Goal: Information Seeking & Learning: Learn about a topic

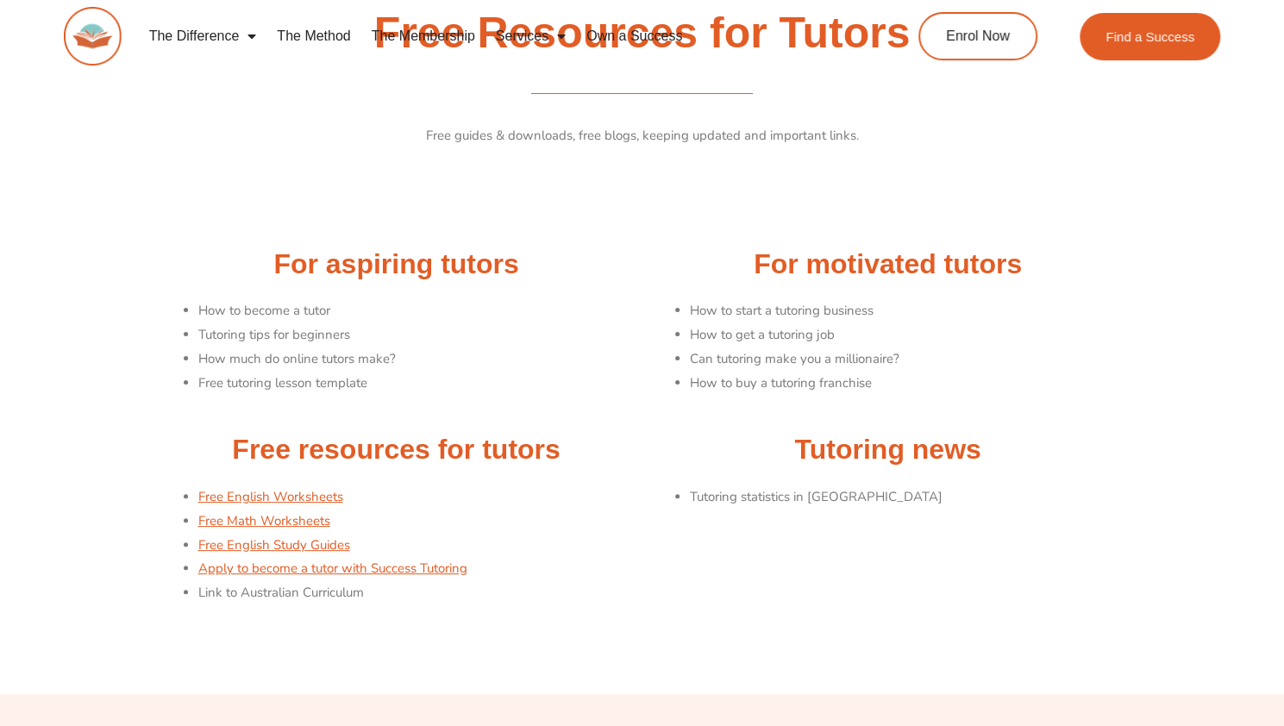
click at [410, 30] on link "The Membership" at bounding box center [423, 36] width 124 height 40
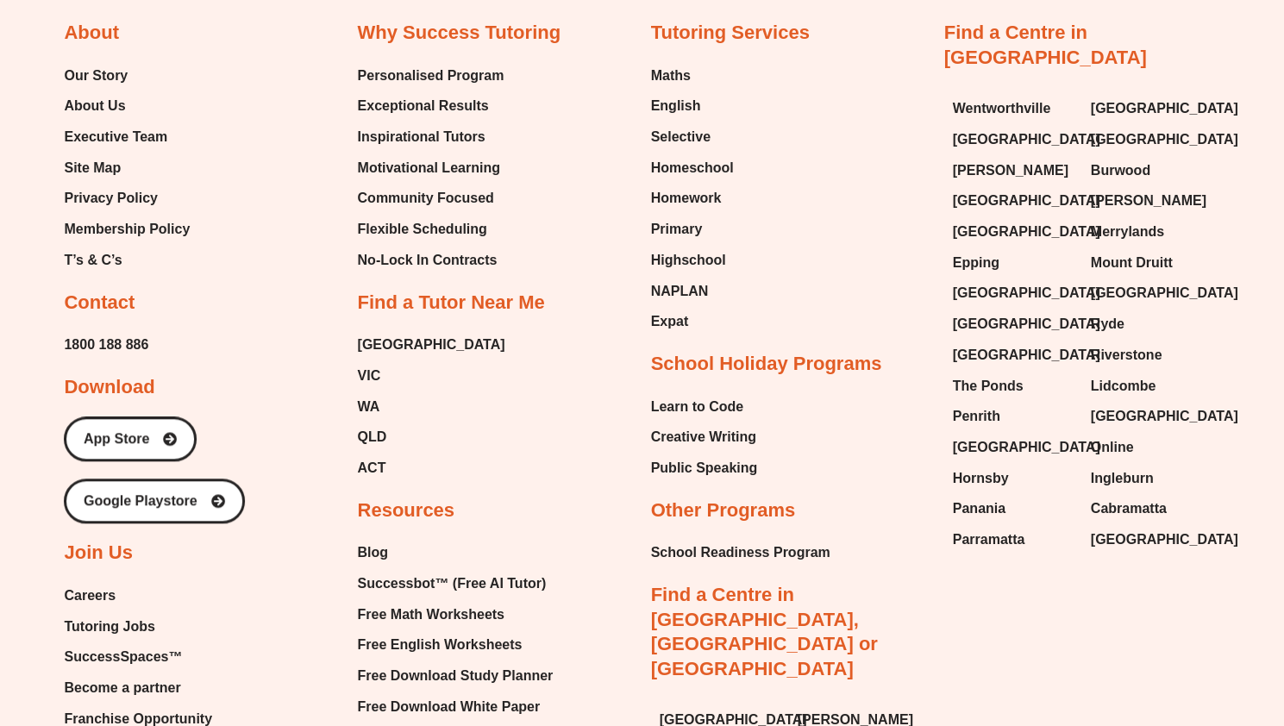
scroll to position [4429, 0]
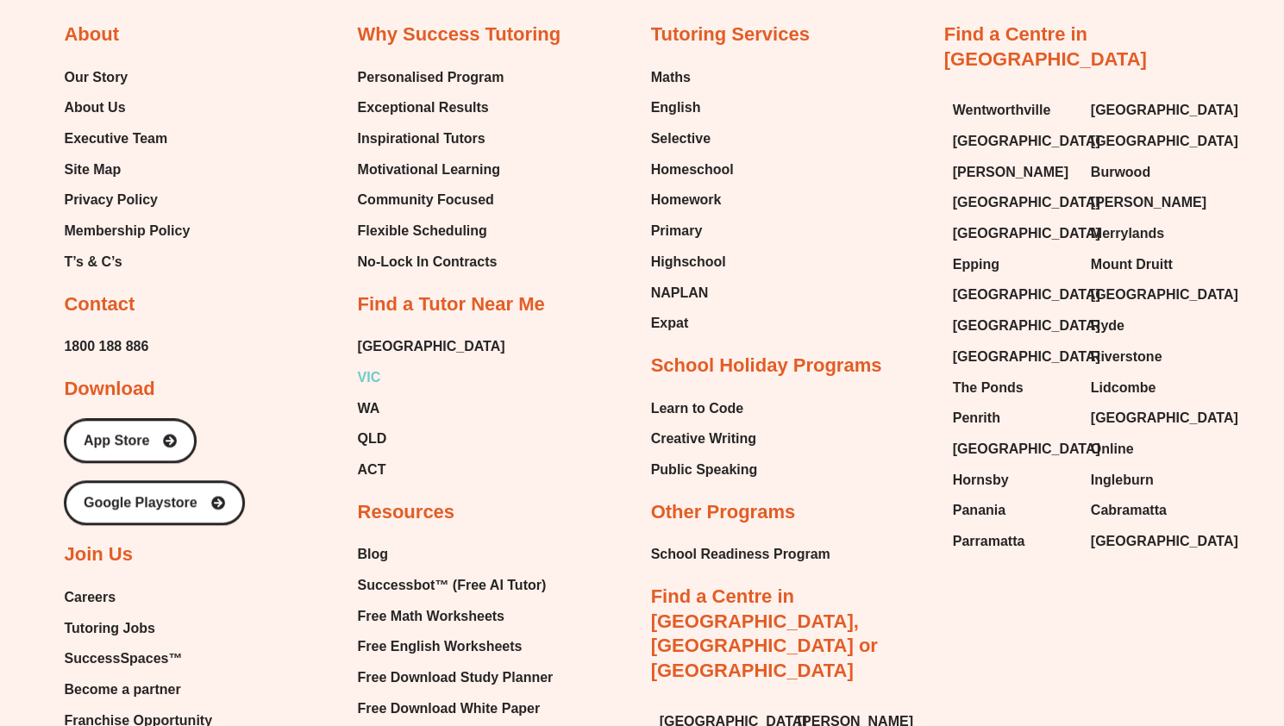
click at [371, 375] on span "VIC" at bounding box center [368, 378] width 23 height 26
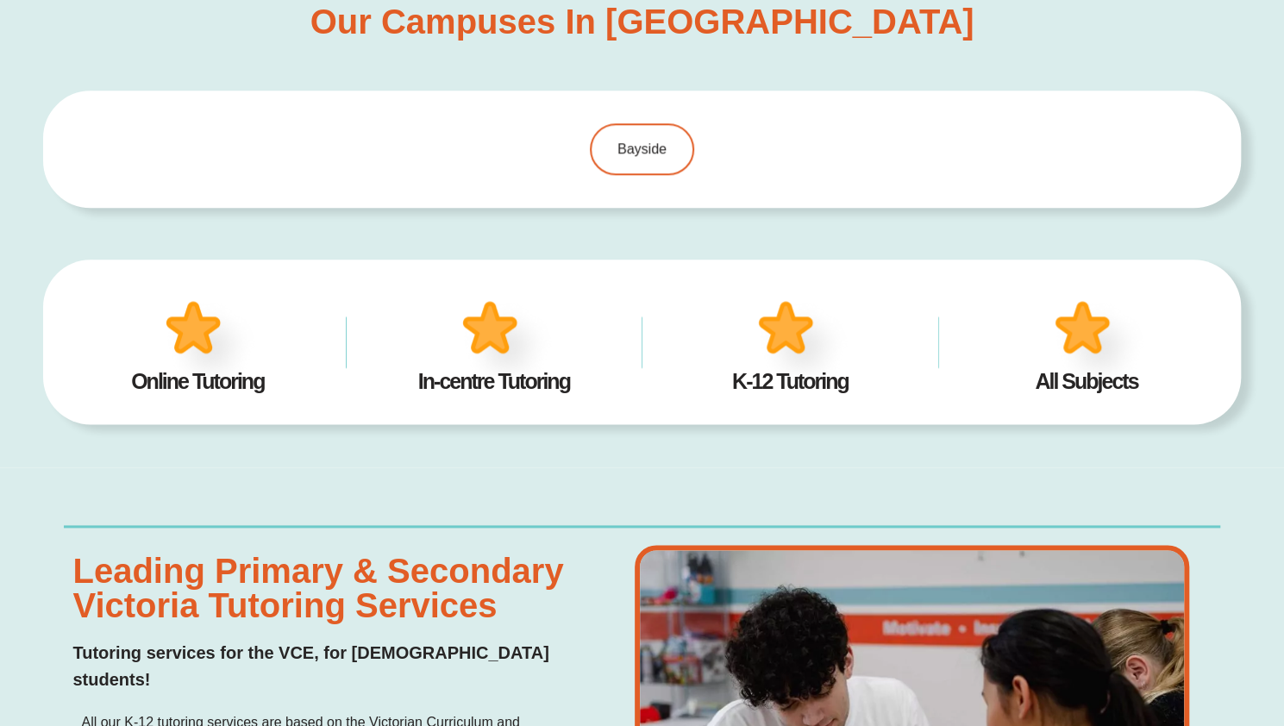
scroll to position [1059, 0]
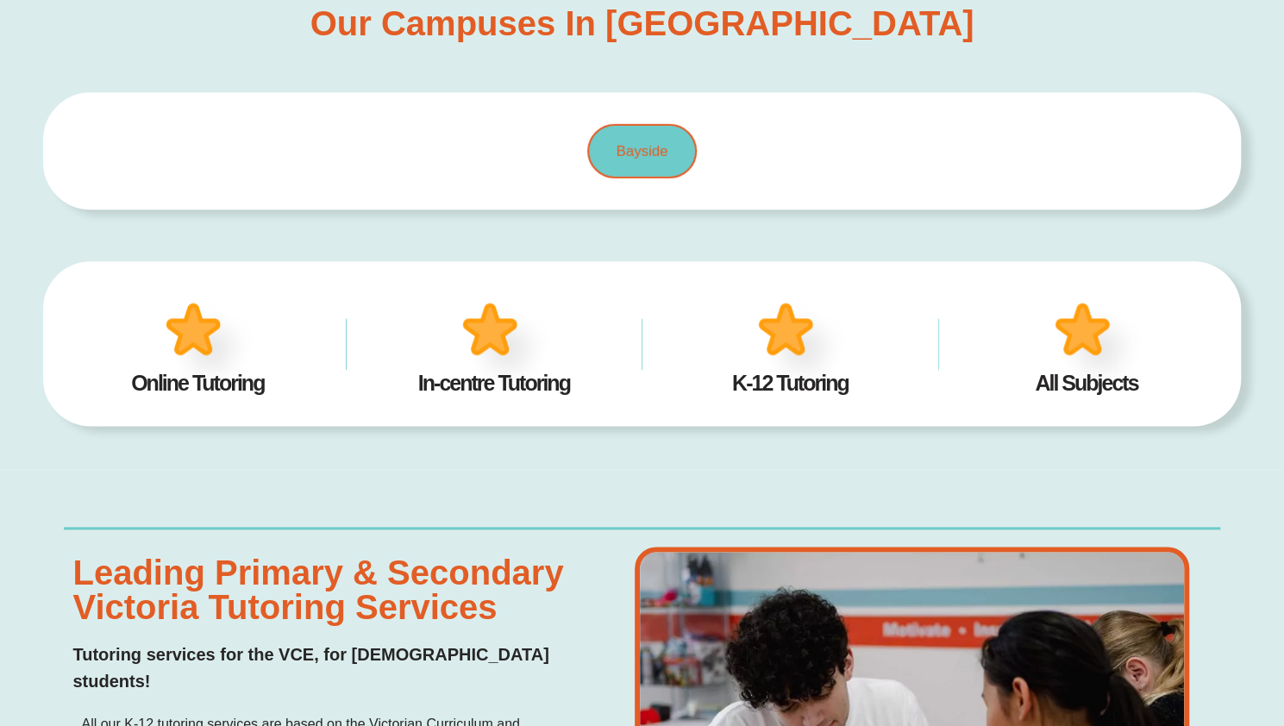
click at [633, 153] on span "Bayside" at bounding box center [642, 151] width 52 height 15
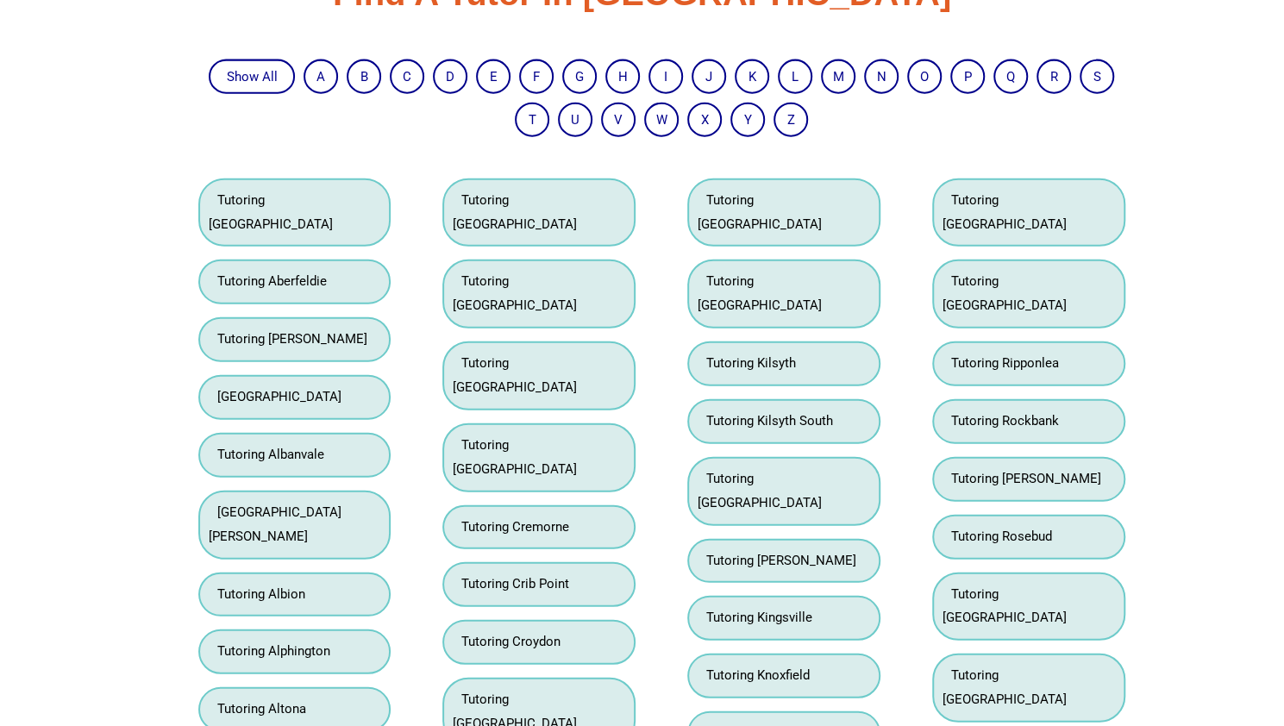
scroll to position [2346, 0]
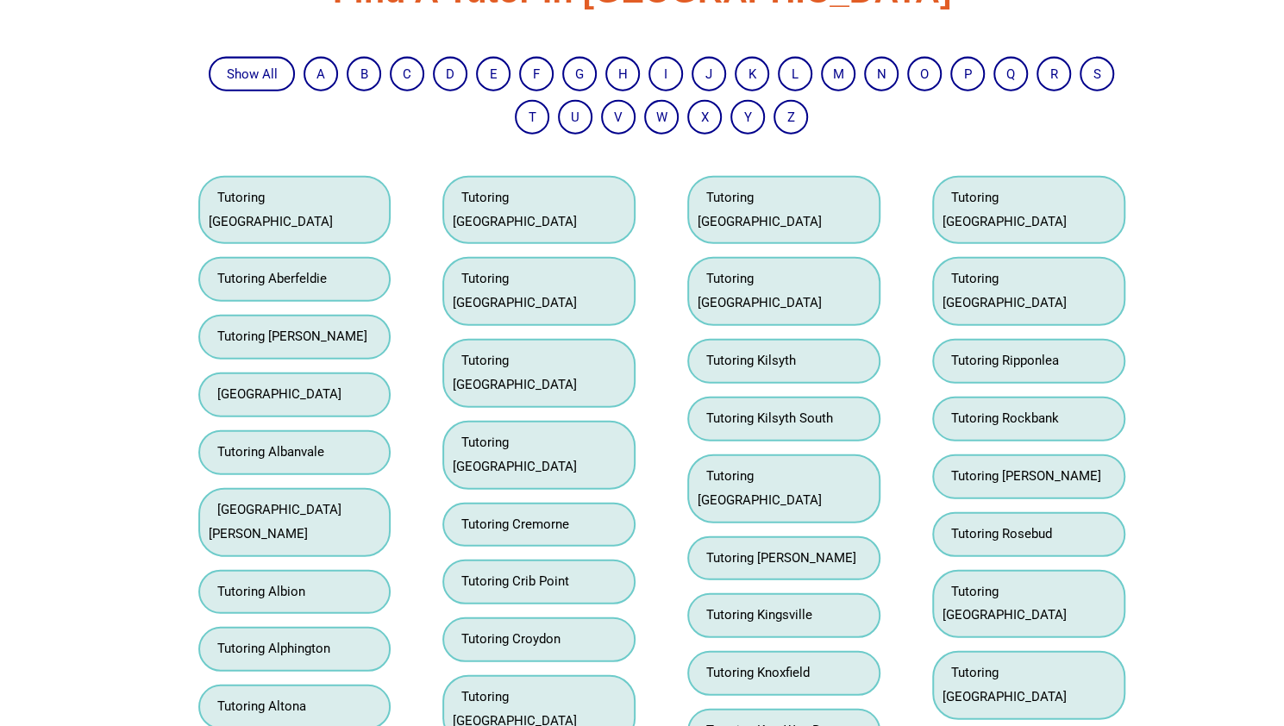
click at [577, 271] on link "Tutoring Cranbourne North" at bounding box center [515, 291] width 124 height 40
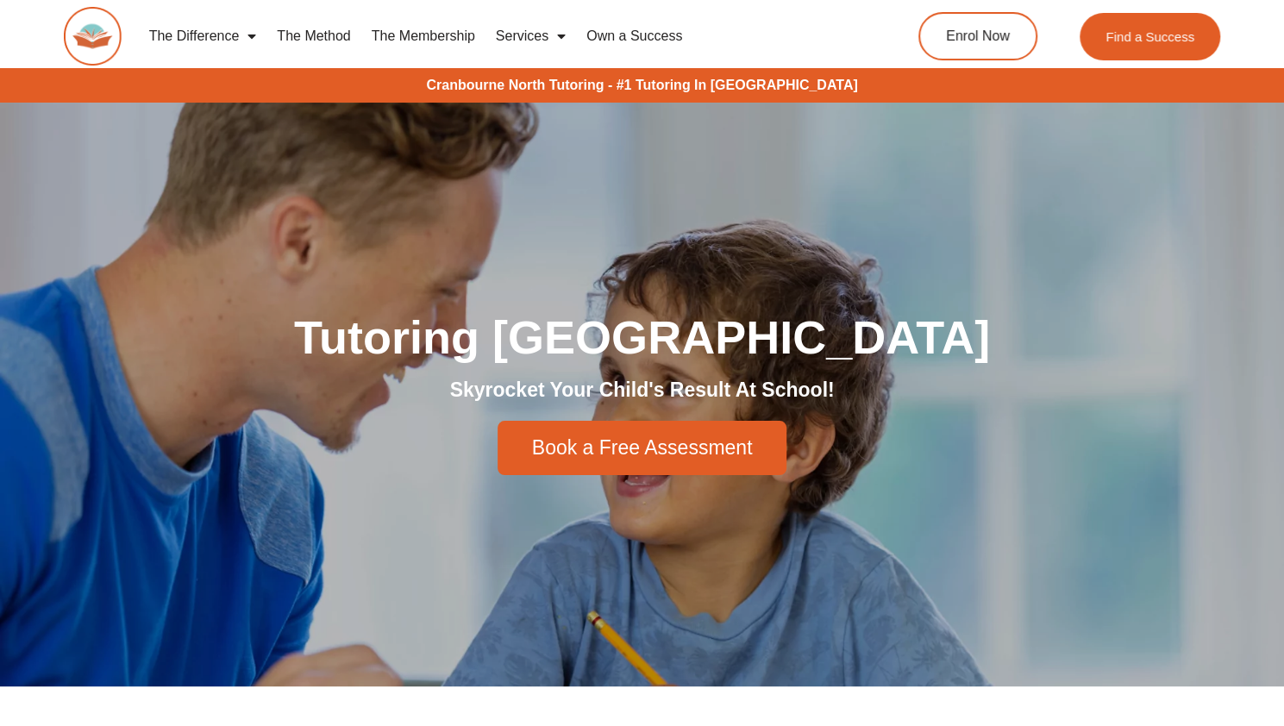
click at [440, 34] on link "The Membership" at bounding box center [423, 36] width 124 height 40
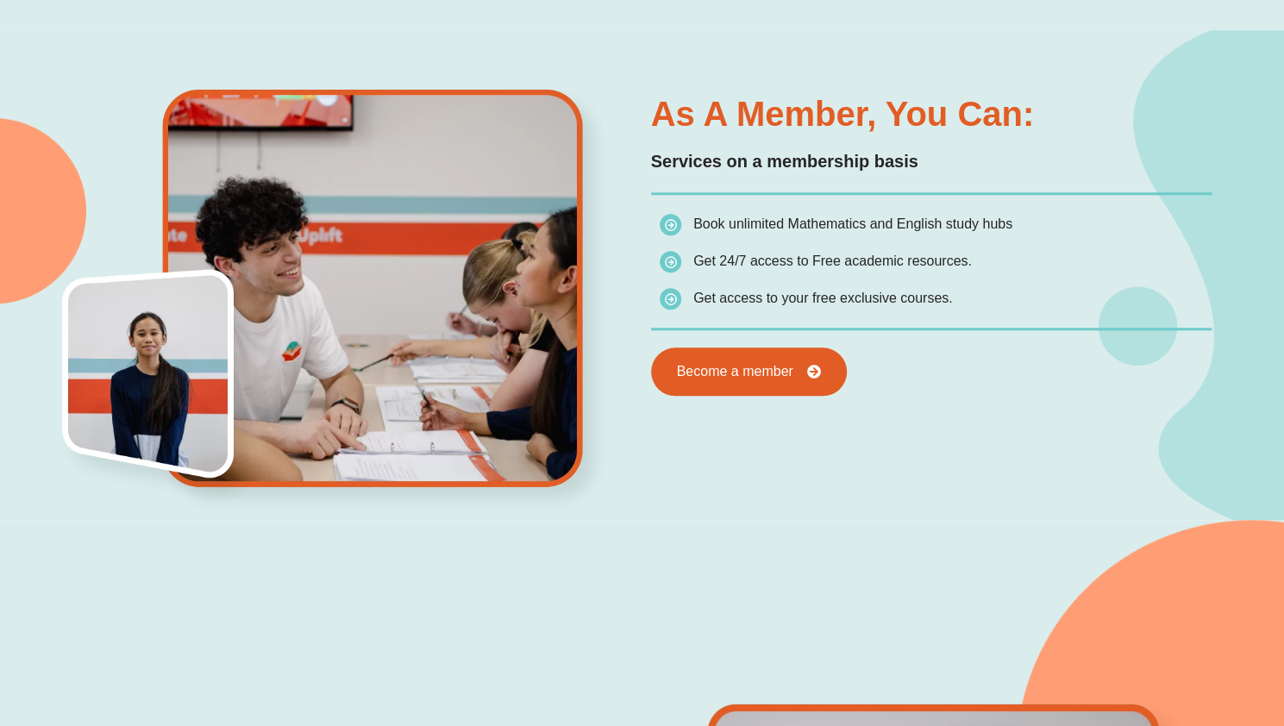
scroll to position [890, 0]
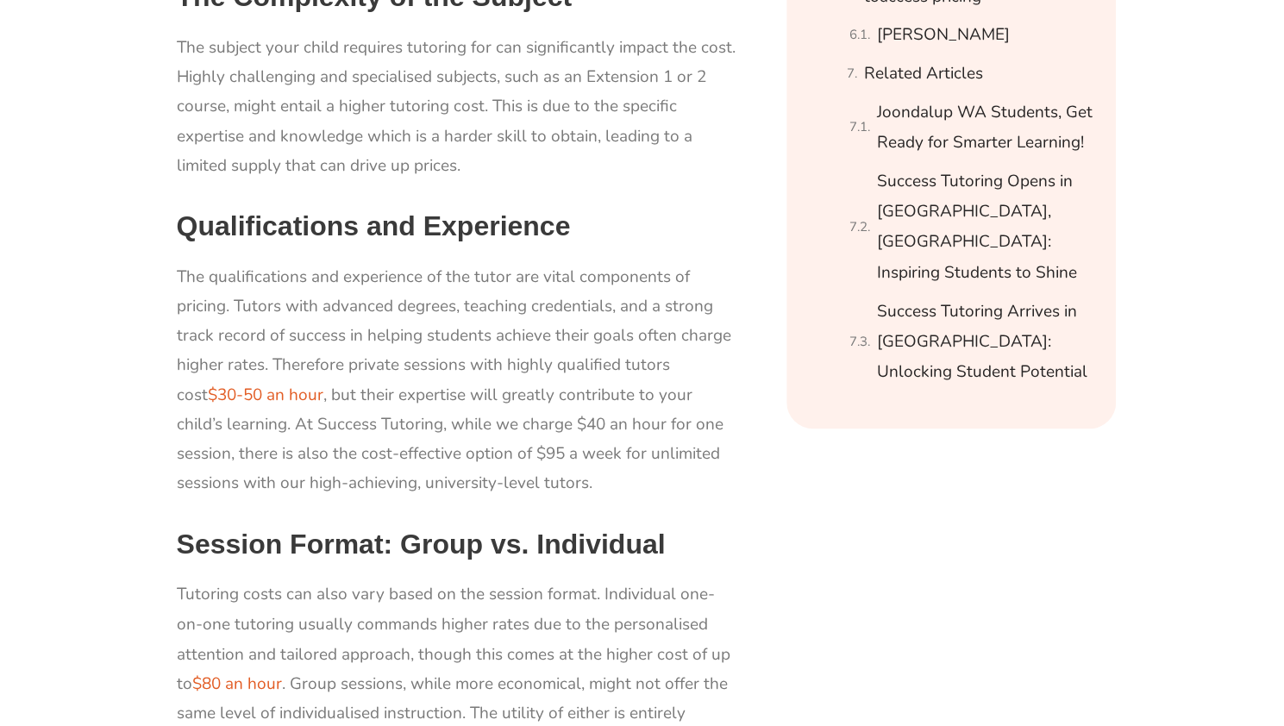
scroll to position [1370, 0]
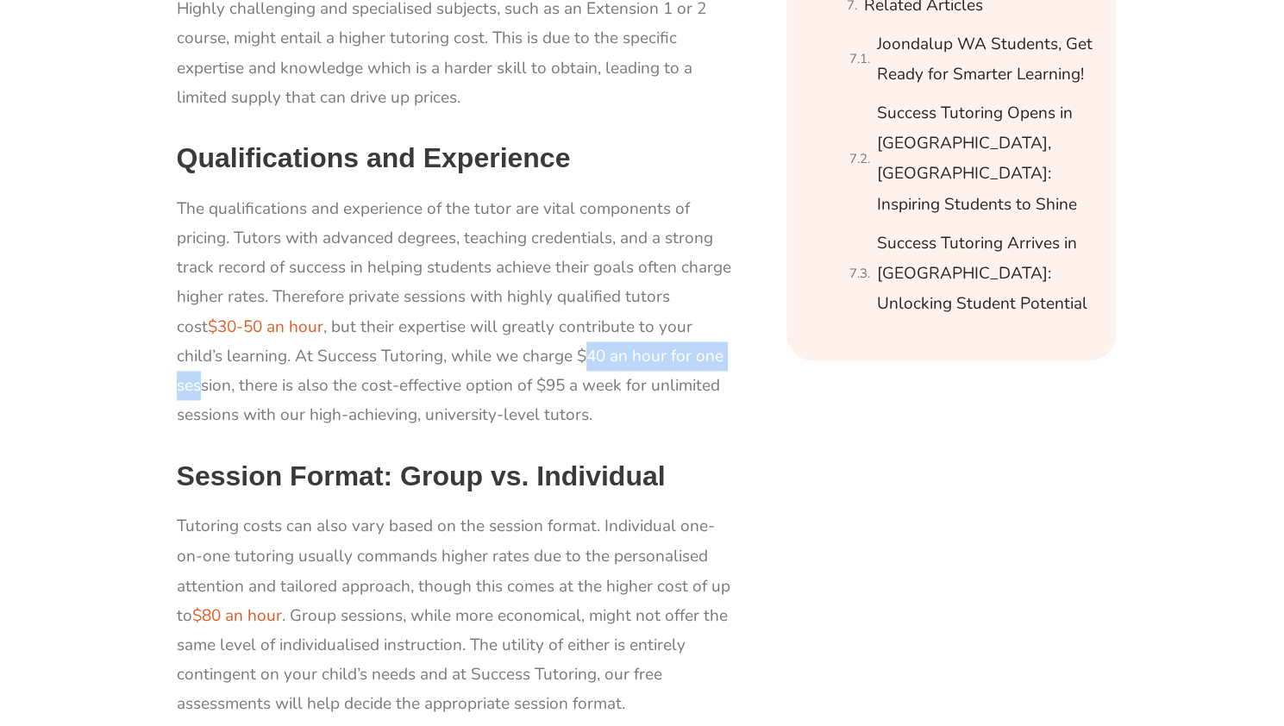
drag, startPoint x: 528, startPoint y: 352, endPoint x: 694, endPoint y: 352, distance: 165.5
click at [694, 352] on span "The qualifications and experience of the tutor are vital components of pricing.…" at bounding box center [454, 311] width 554 height 228
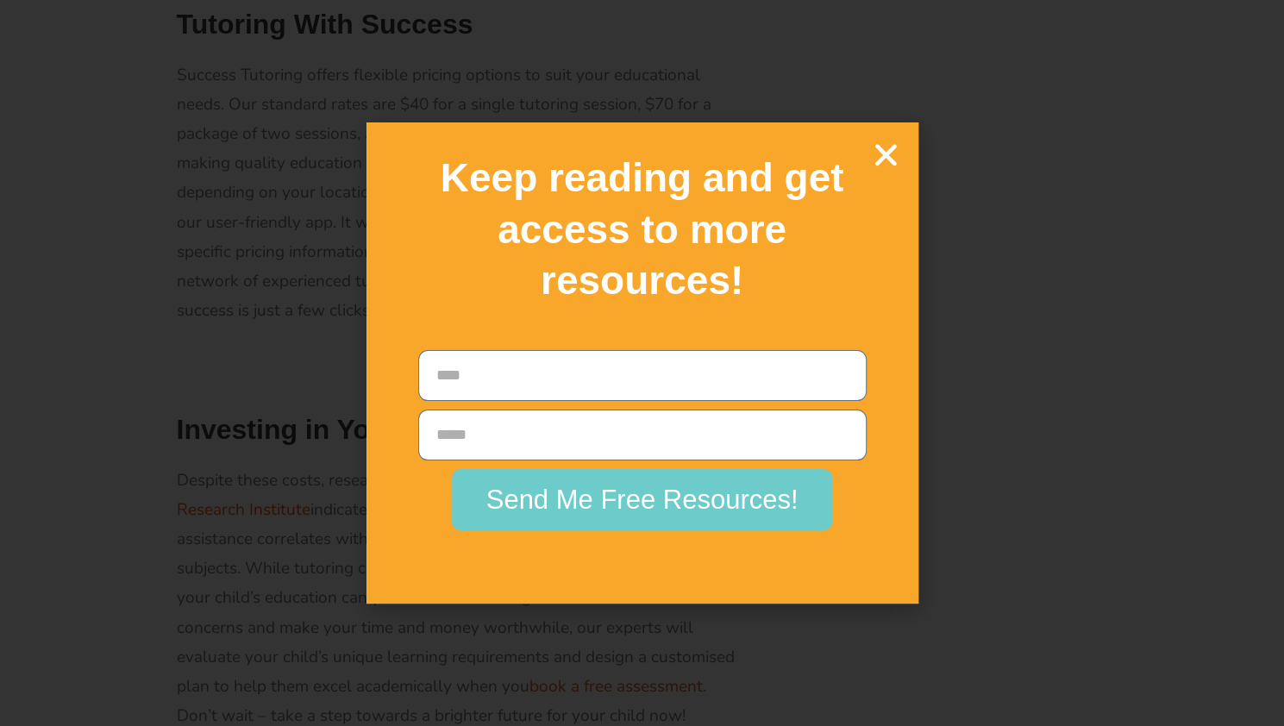
scroll to position [2194, 0]
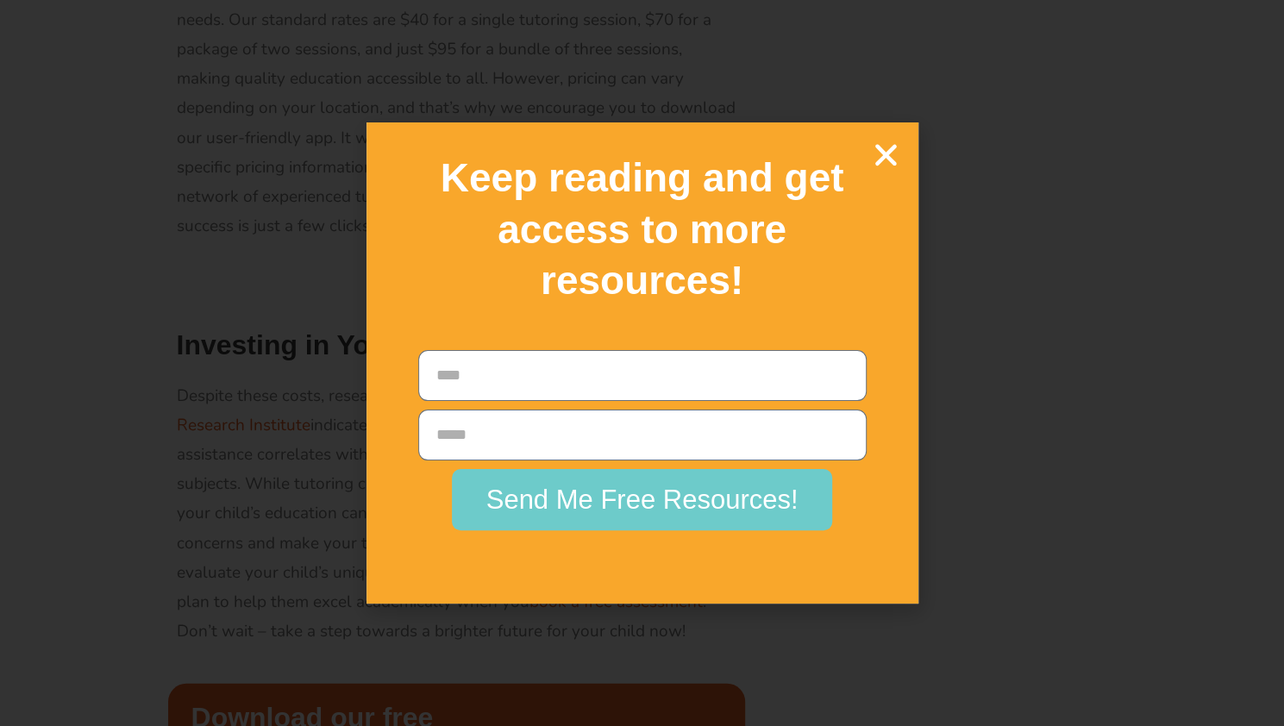
click at [886, 161] on icon "Close" at bounding box center [886, 155] width 30 height 30
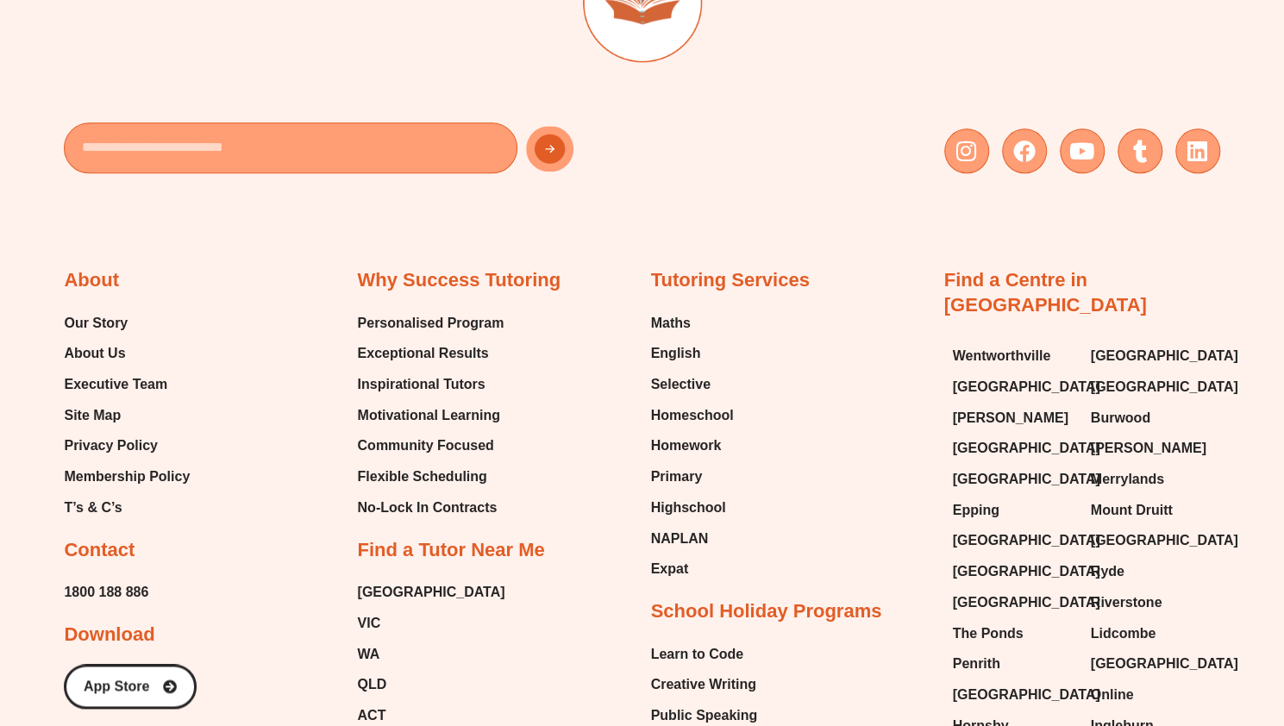
scroll to position [4765, 0]
